Goal: Information Seeking & Learning: Learn about a topic

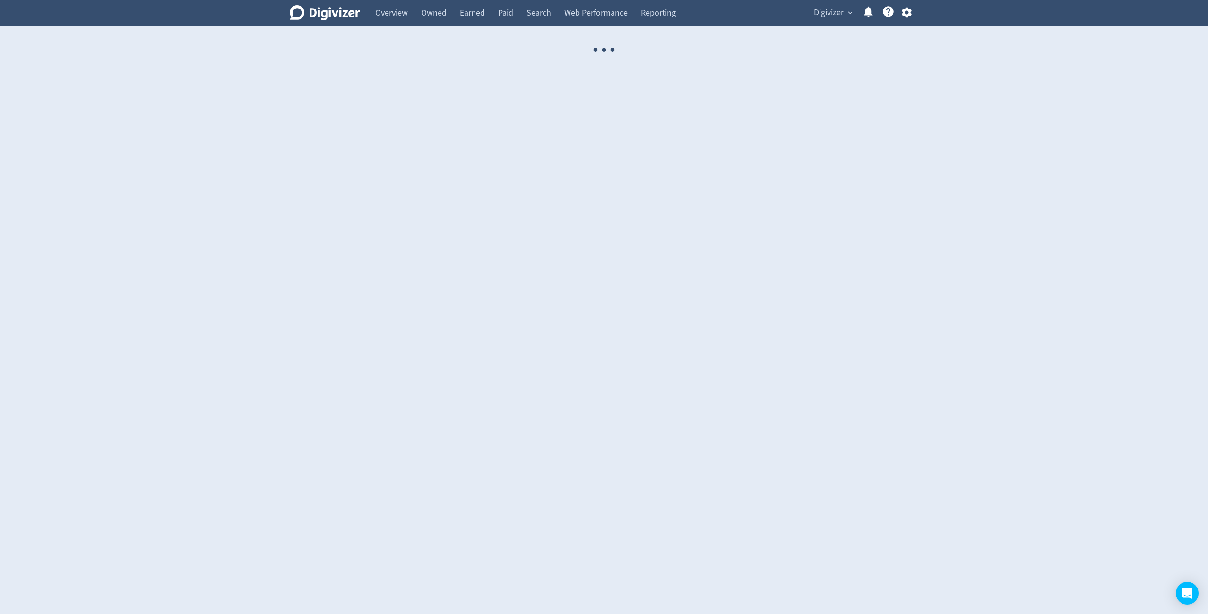
select select "USER"
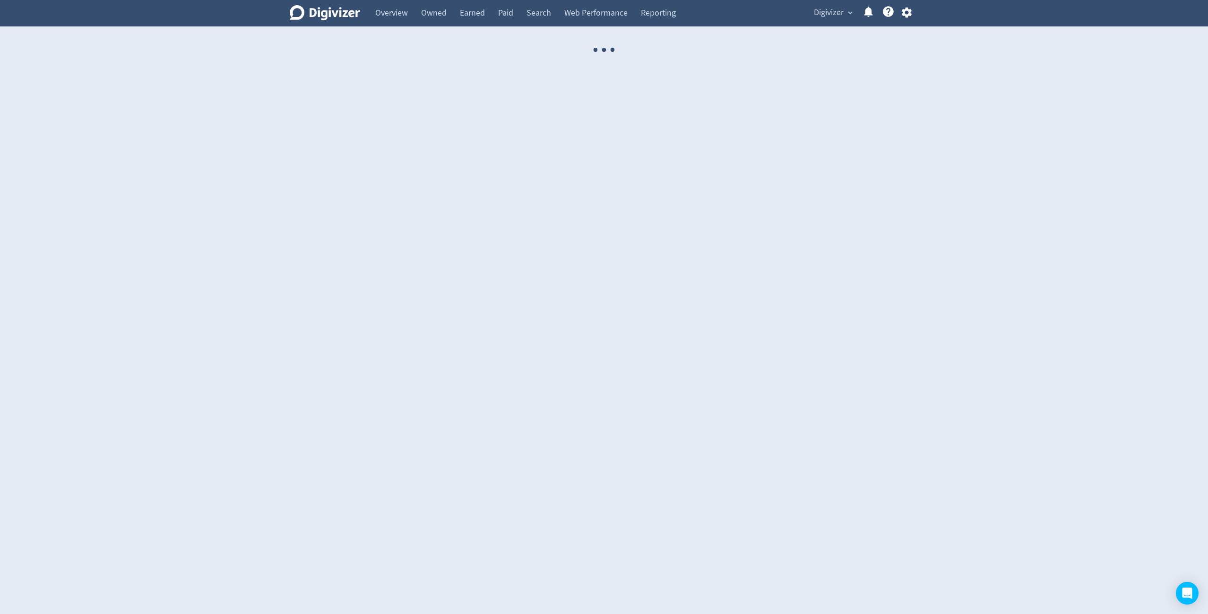
select select "USER"
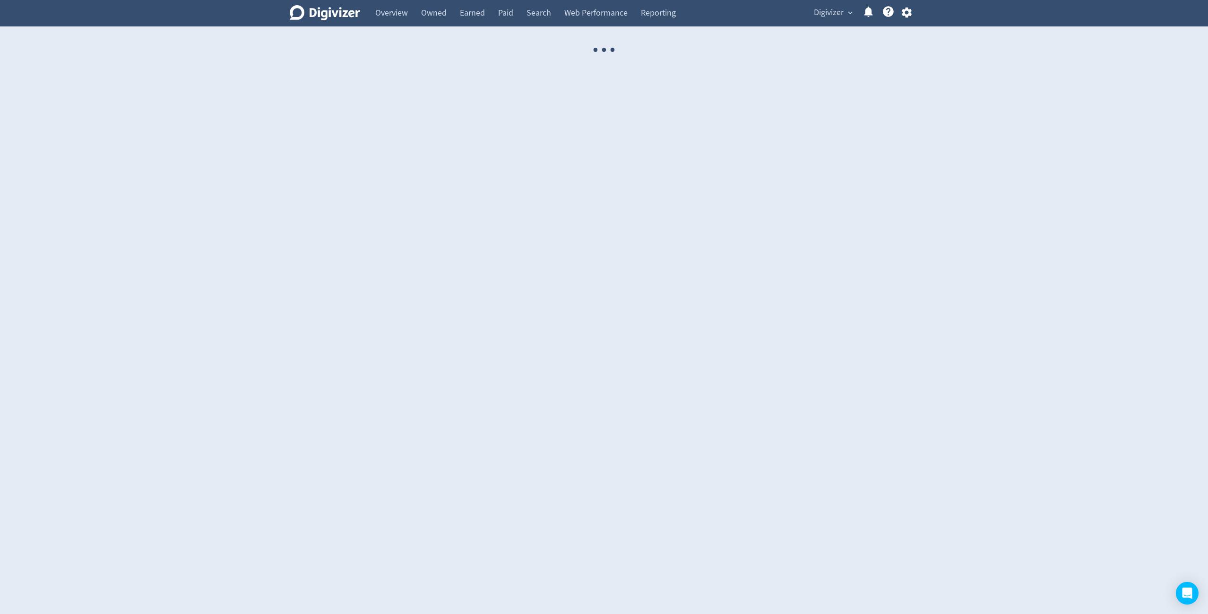
select select "USER"
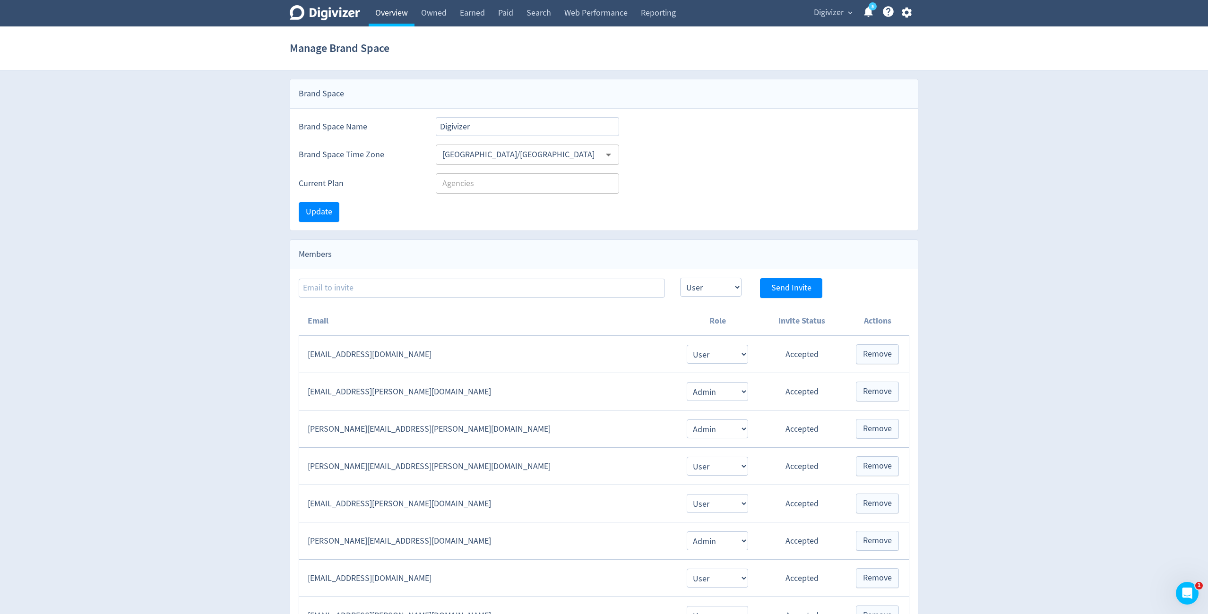
click at [403, 17] on link "Overview" at bounding box center [392, 13] width 46 height 26
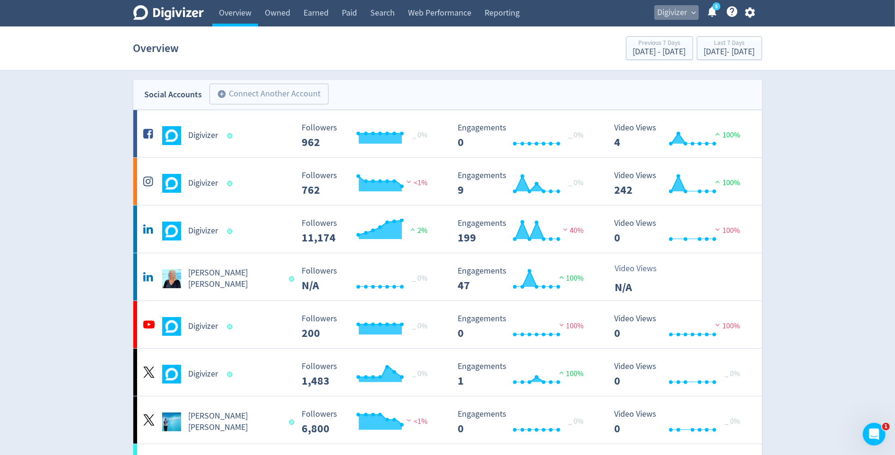
click at [681, 13] on span "Digivizer" at bounding box center [672, 12] width 30 height 15
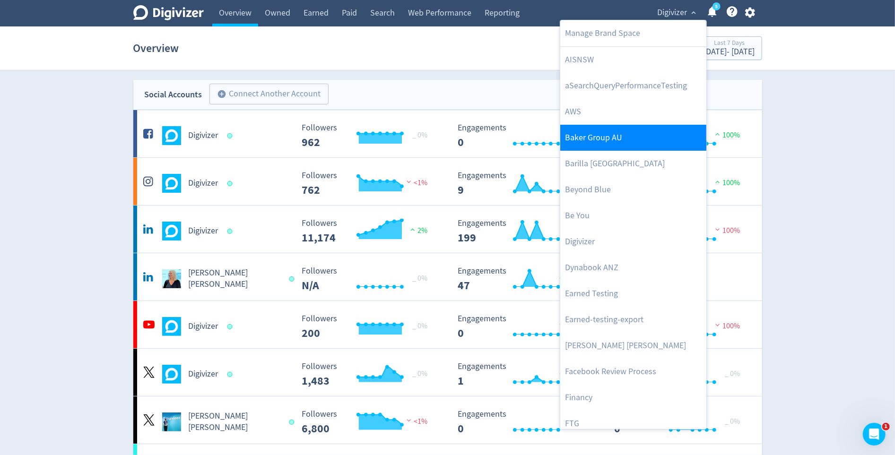
click at [602, 147] on link "Baker Group AU" at bounding box center [633, 138] width 146 height 26
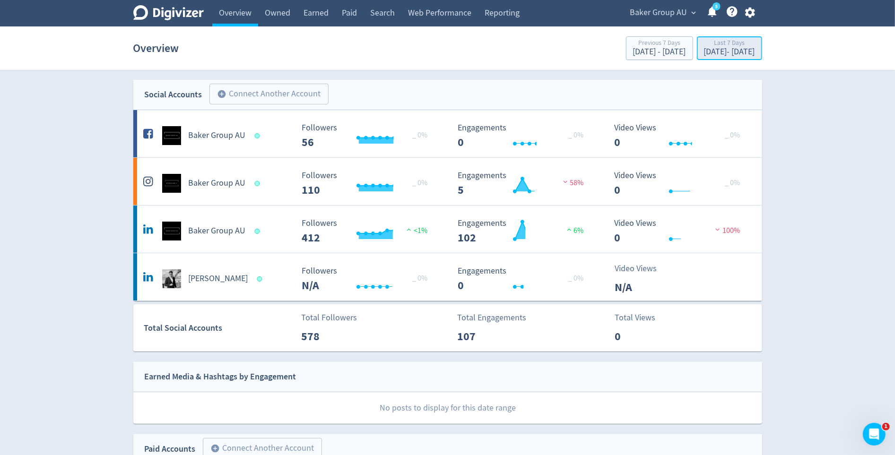
click at [704, 56] on div "Sep 8, 2025 - Sep 14, 2025" at bounding box center [729, 52] width 51 height 9
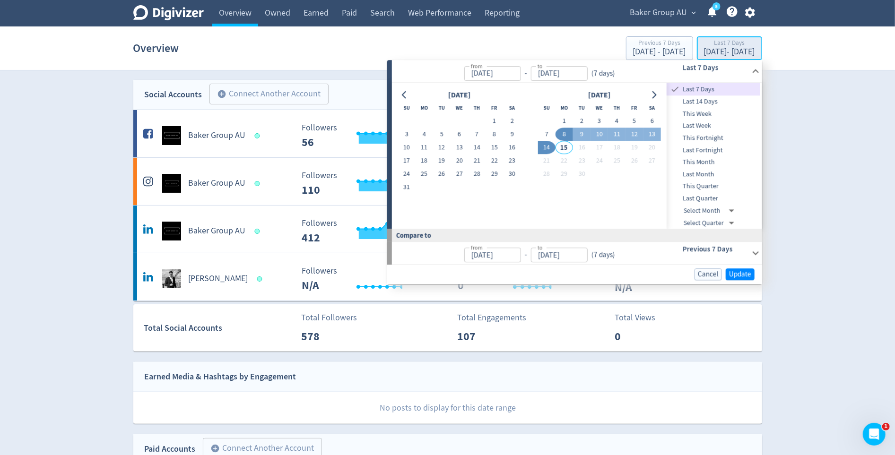
type input "[DATE]"
click at [698, 162] on span "This Month" at bounding box center [713, 162] width 94 height 10
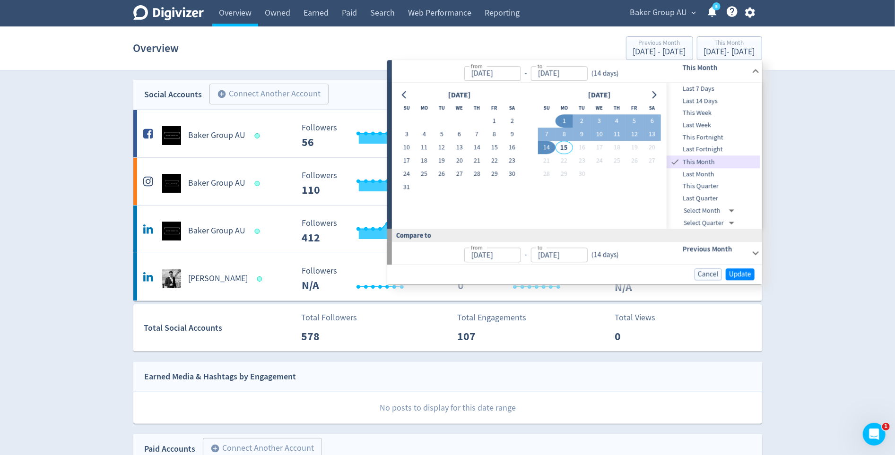
type input "[DATE]"
click at [744, 271] on span "Update" at bounding box center [740, 274] width 22 height 7
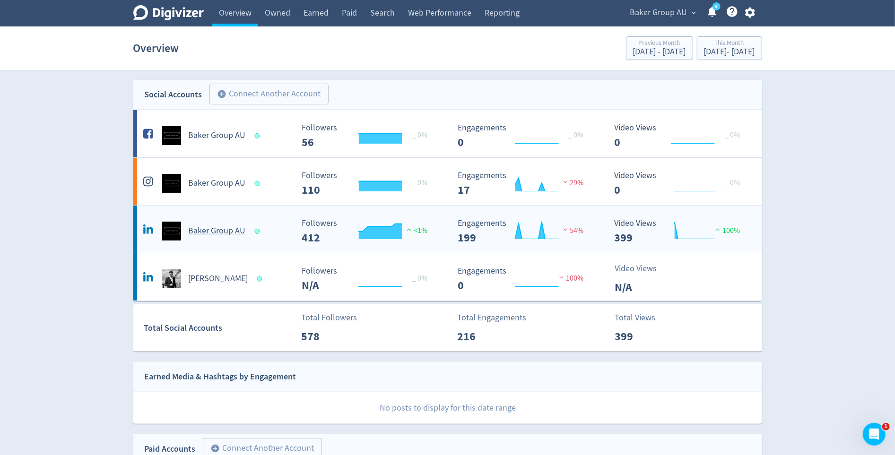
click at [249, 227] on div "Baker Group AU" at bounding box center [217, 231] width 153 height 19
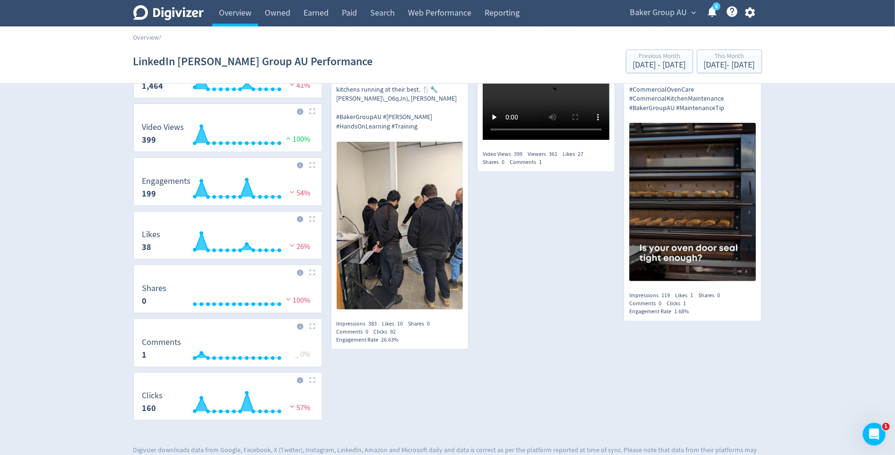
scroll to position [191, 0]
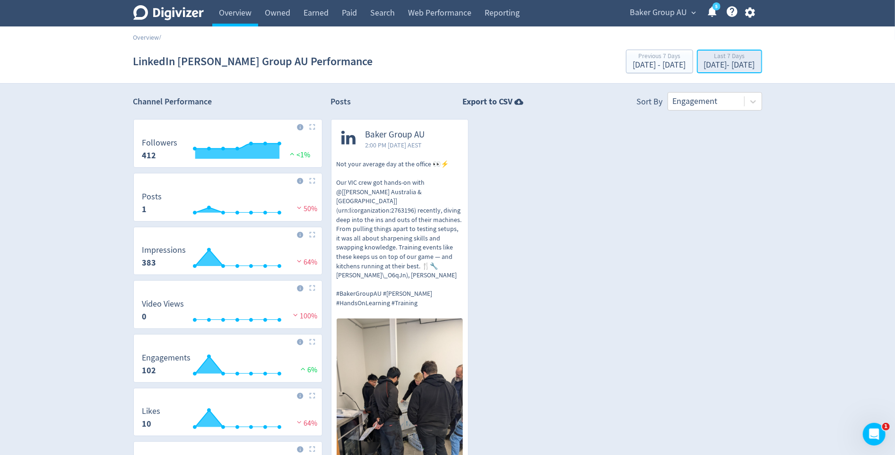
click at [704, 56] on div "Last 7 Days" at bounding box center [729, 57] width 51 height 8
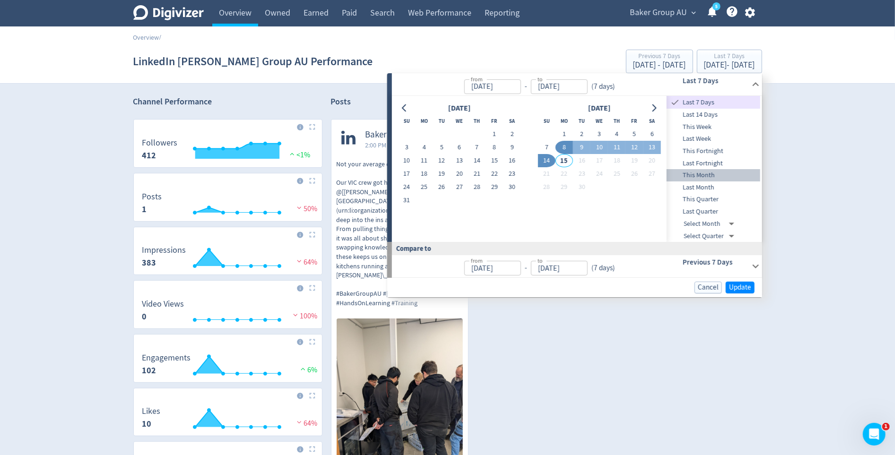
click at [701, 174] on span "This Month" at bounding box center [713, 175] width 94 height 10
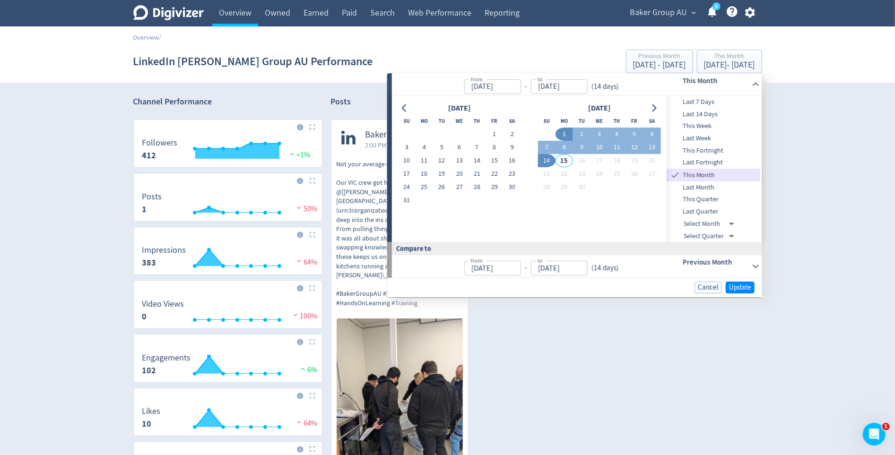
type input "[DATE]"
click at [737, 284] on span "Update" at bounding box center [740, 287] width 22 height 7
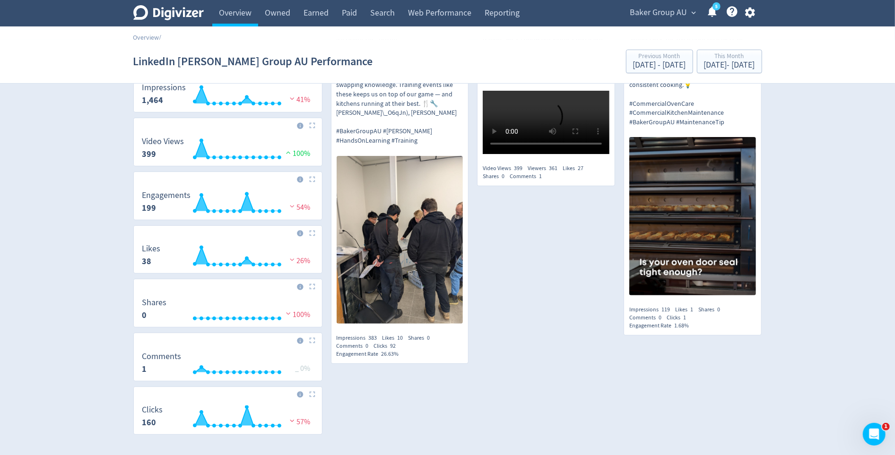
scroll to position [191, 0]
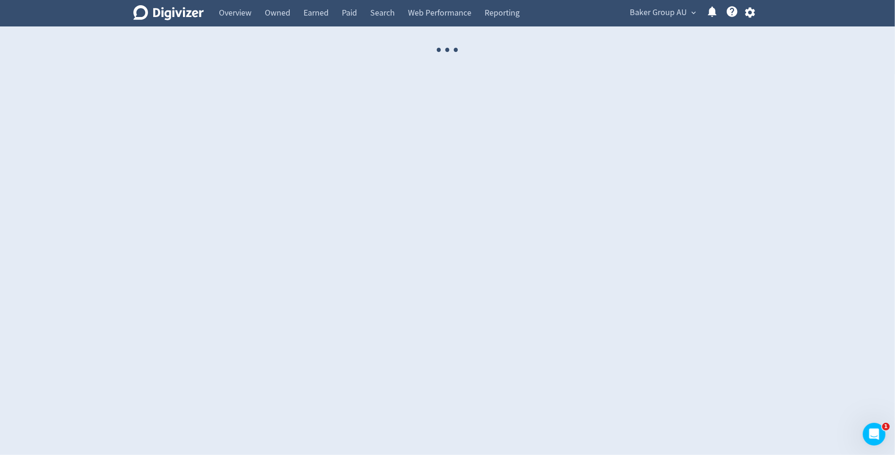
select select "USER"
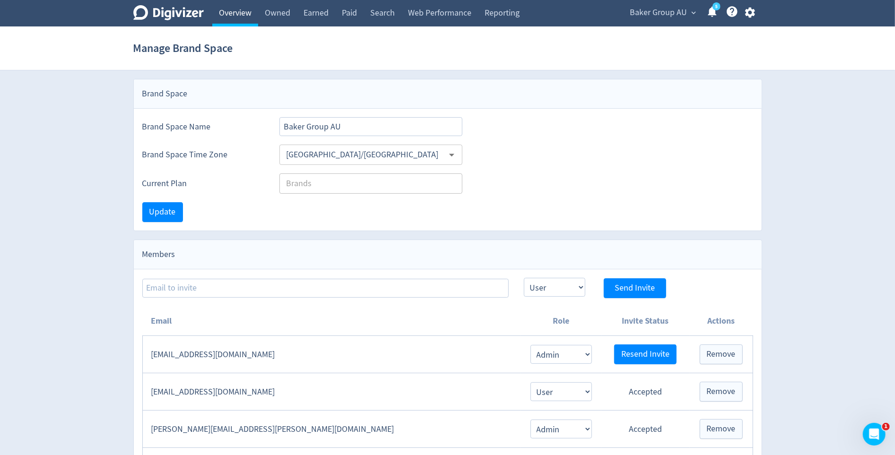
click at [232, 16] on link "Overview" at bounding box center [235, 13] width 46 height 26
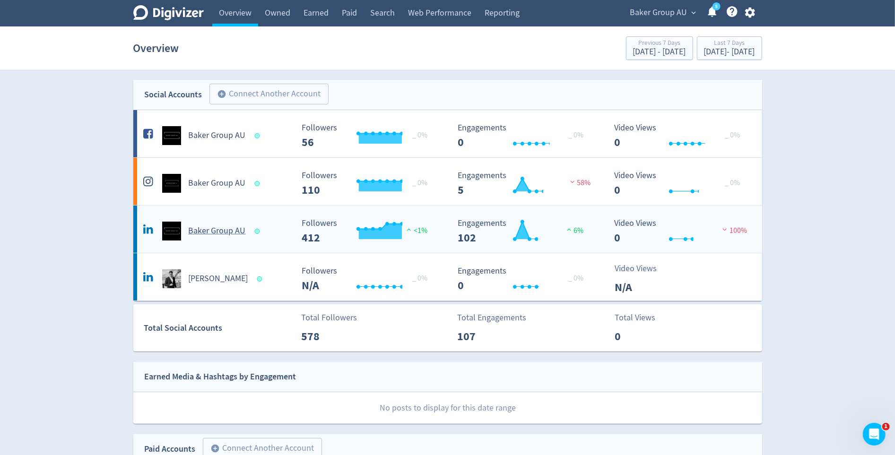
click at [198, 237] on div "Baker Group AU" at bounding box center [217, 231] width 153 height 19
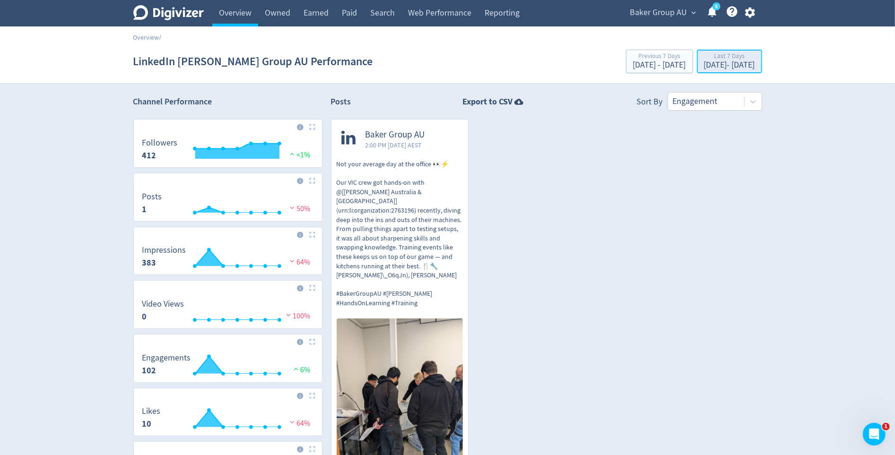
click at [704, 67] on div "Sep 8, 2025 - Sep 14, 2025" at bounding box center [729, 65] width 51 height 9
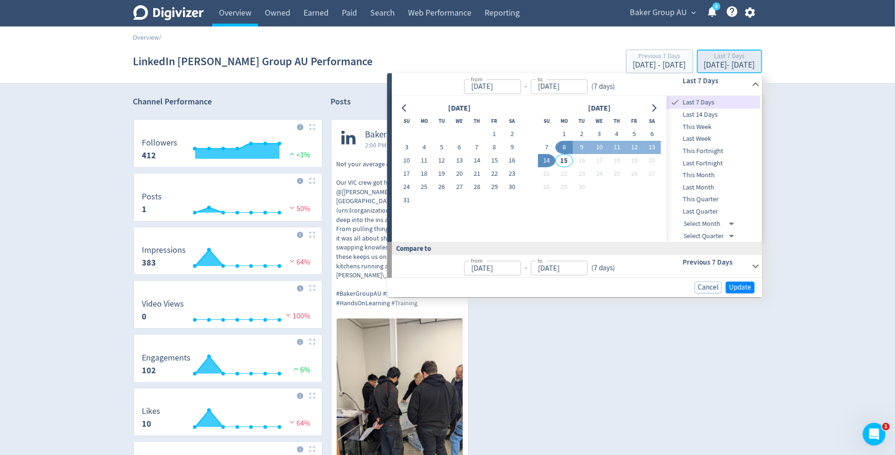
type input "[DATE]"
click at [698, 175] on span "This Month" at bounding box center [713, 175] width 94 height 10
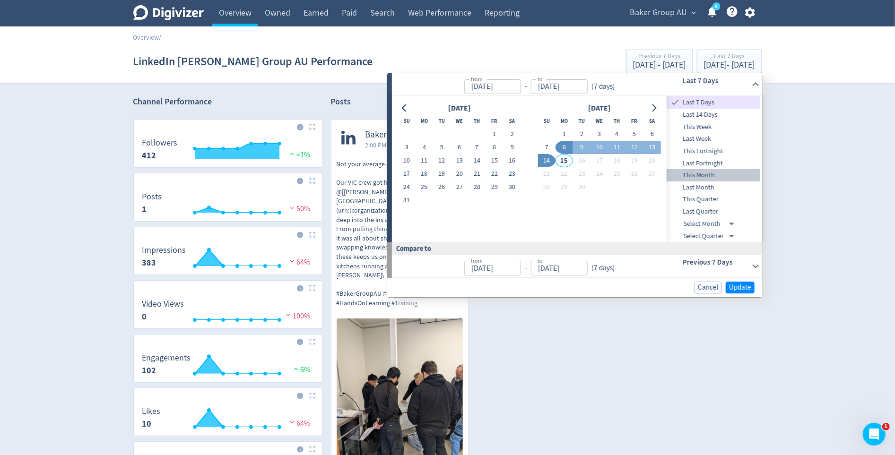
type input "[DATE]"
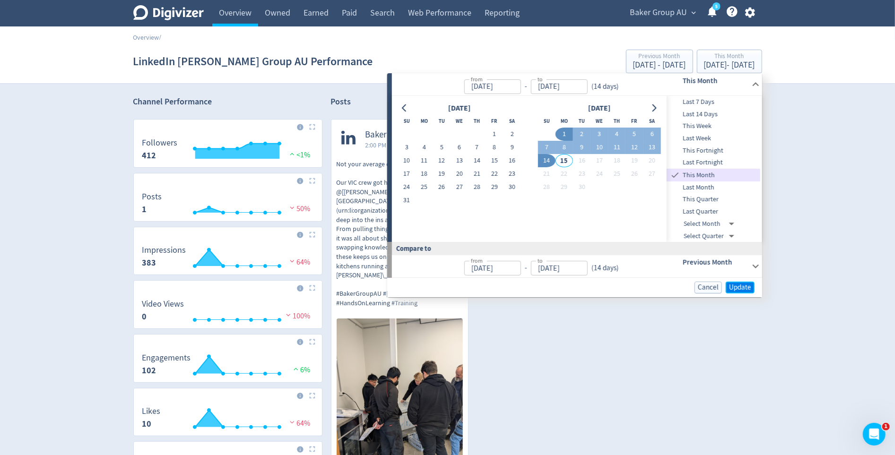
click at [749, 287] on span "Update" at bounding box center [740, 287] width 22 height 7
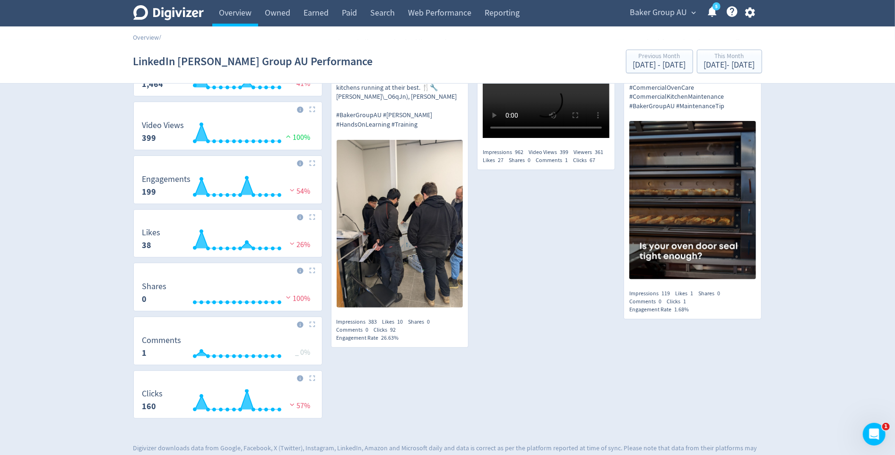
scroll to position [191, 0]
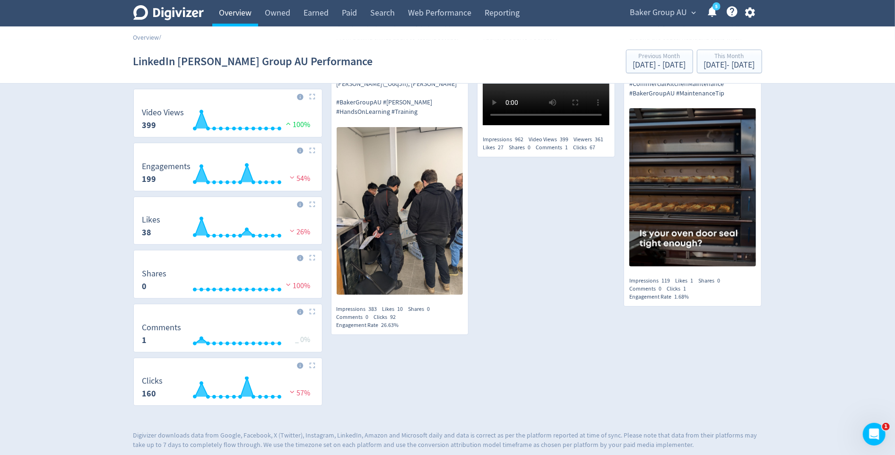
click at [241, 20] on link "Overview" at bounding box center [235, 13] width 46 height 26
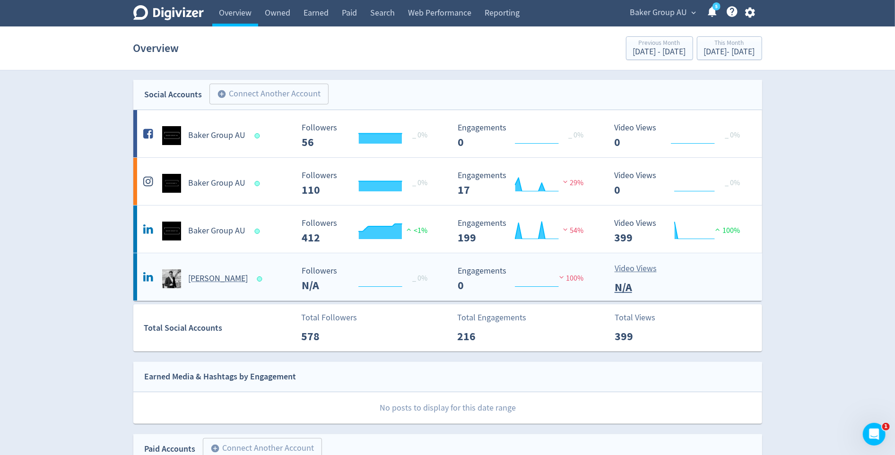
click at [214, 273] on h5 "Scott Baker" at bounding box center [219, 278] width 60 height 11
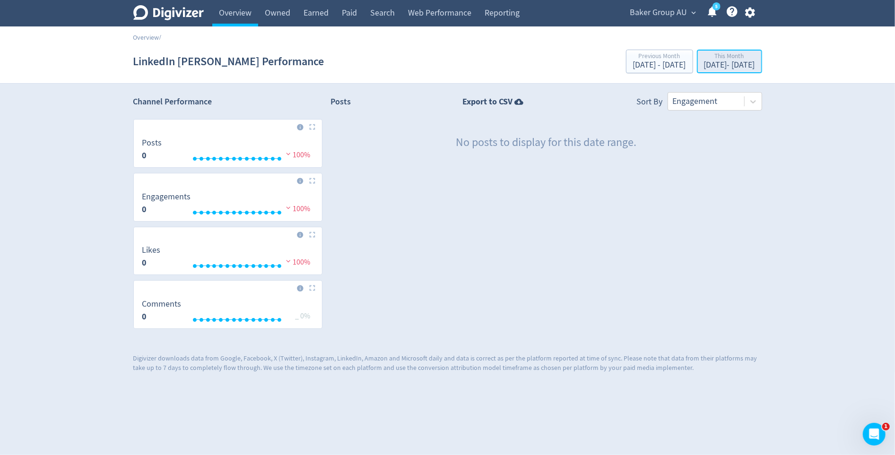
click at [704, 69] on div "Sep 1, 2025 - Sep 14, 2025" at bounding box center [729, 65] width 51 height 9
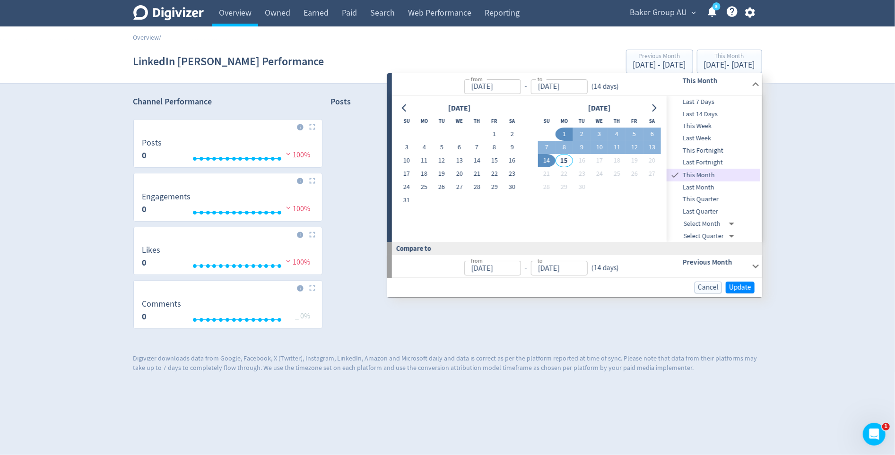
click at [700, 211] on span "Last Quarter" at bounding box center [713, 212] width 94 height 10
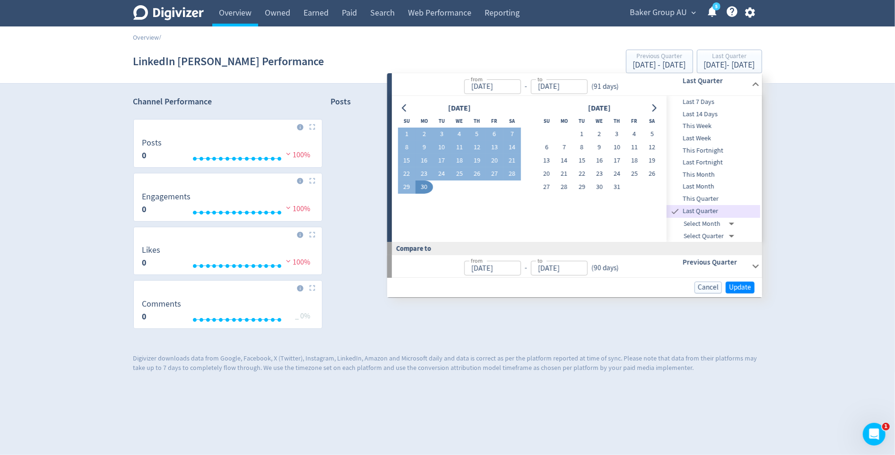
type input "Apr 01, 2025"
type input "Jun 30, 2025"
type input "Jan 01, 2025"
type input "Mar 31, 2025"
click at [741, 284] on span "Update" at bounding box center [740, 287] width 22 height 7
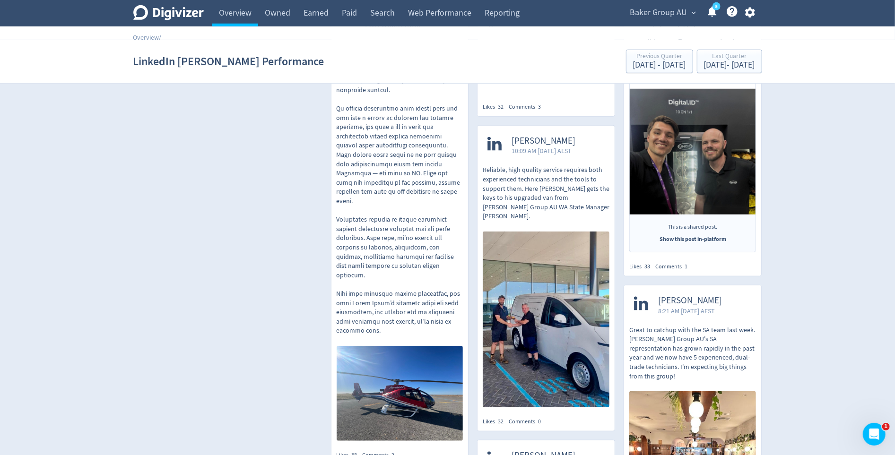
scroll to position [549, 0]
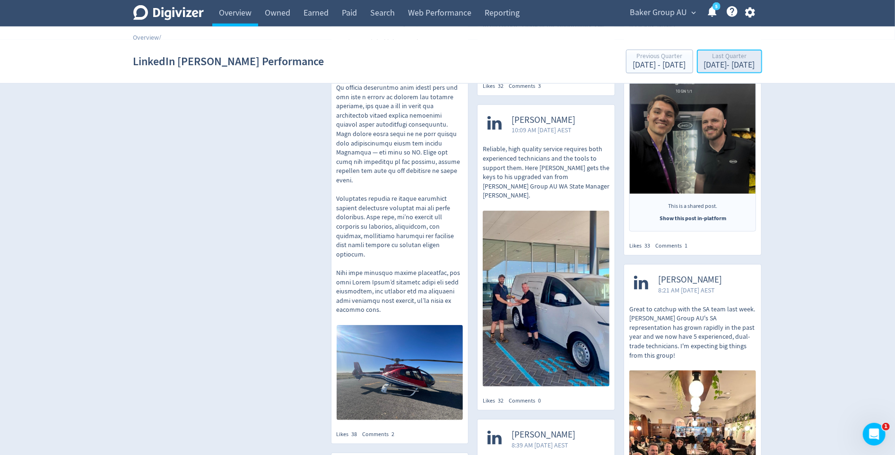
click at [720, 64] on div "Apr 1, 2025 - Jun 30, 2025" at bounding box center [729, 65] width 51 height 9
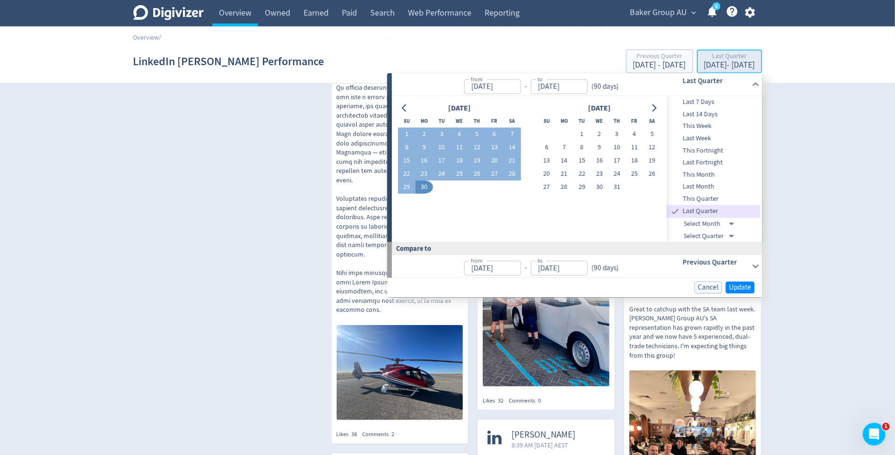
type input "Apr 01, 2025"
type input "Jun 30, 2025"
type input "Jan 01, 2025"
type input "Mar 31, 2025"
click at [646, 110] on div "[DATE]" at bounding box center [599, 108] width 123 height 13
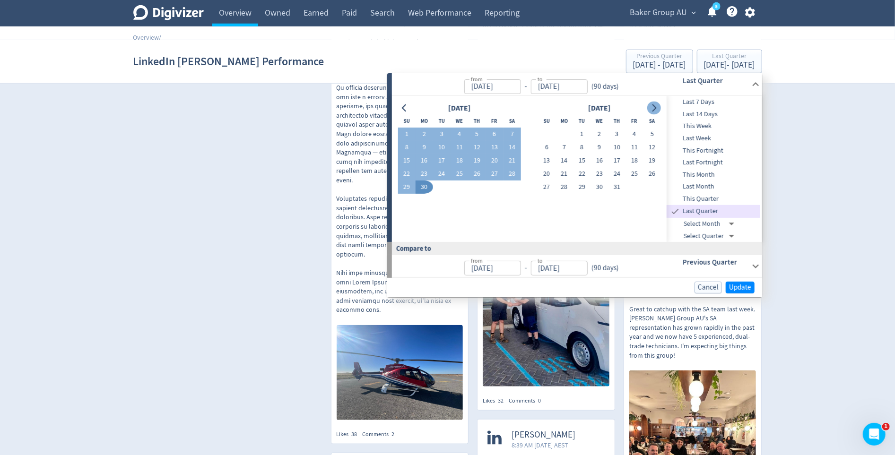
click at [649, 110] on button "Go to next month" at bounding box center [654, 108] width 14 height 13
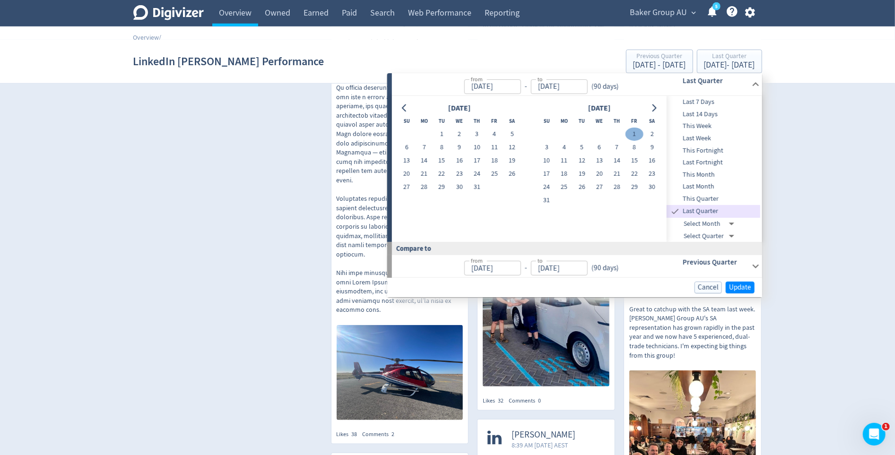
click at [634, 134] on button "1" at bounding box center [633, 134] width 17 height 13
type input "[DATE]"
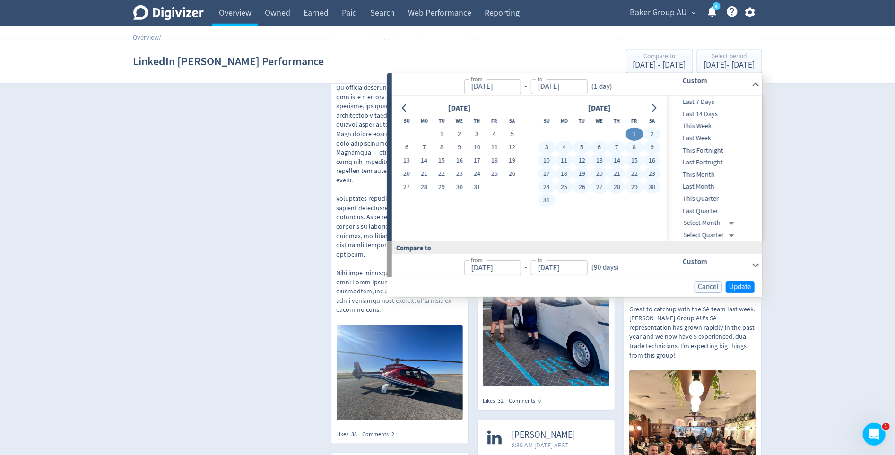
click at [548, 203] on button "31" at bounding box center [546, 200] width 17 height 13
type input "Aug 31, 2025"
type input "Jul 01, 2025"
type input "Jul 31, 2025"
